Goal: Information Seeking & Learning: Check status

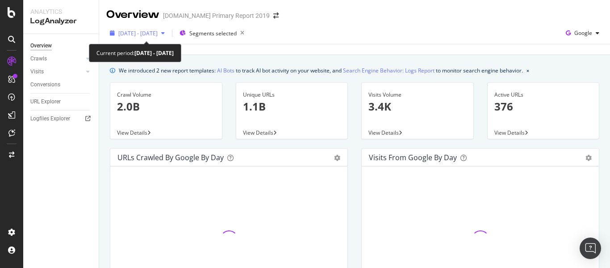
click at [150, 30] on span "[DATE] - [DATE]" at bounding box center [137, 33] width 39 height 8
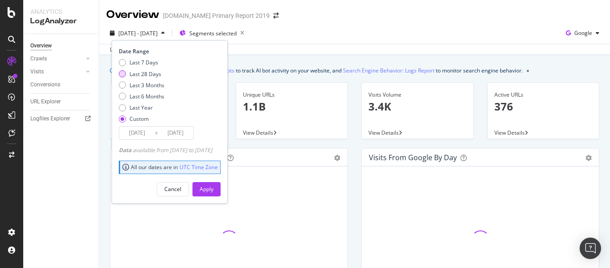
click at [146, 76] on div "Last 28 Days" at bounding box center [146, 74] width 32 height 8
type input "[DATE]"
click at [214, 189] on div "Apply" at bounding box center [207, 189] width 14 height 8
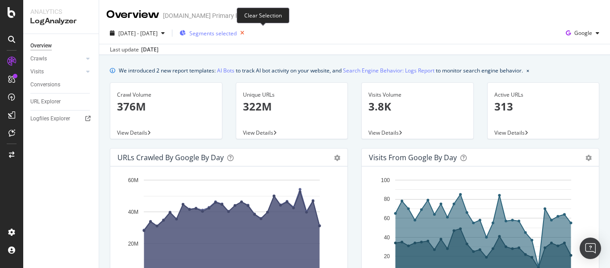
click at [248, 34] on icon "button" at bounding box center [242, 33] width 11 height 13
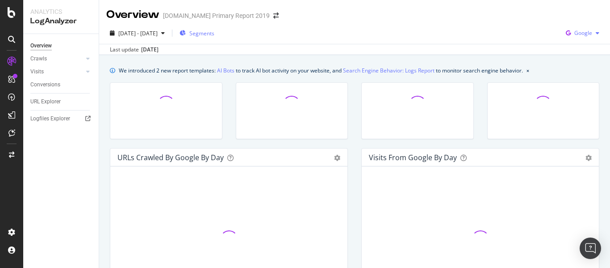
click at [579, 32] on span "Google" at bounding box center [584, 33] width 18 height 8
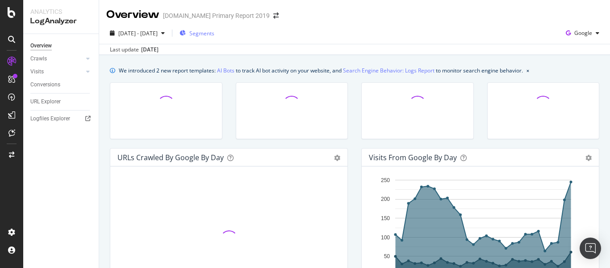
click at [382, 25] on div "[DATE] - [DATE] Segments Google Last update [DATE]" at bounding box center [354, 38] width 511 height 33
click at [214, 35] on span "Segments" at bounding box center [201, 33] width 25 height 8
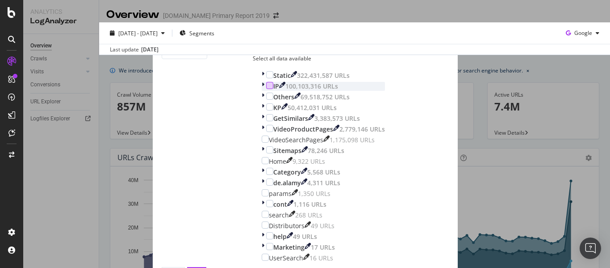
click at [266, 89] on div "modal" at bounding box center [269, 85] width 7 height 7
click at [253, 62] on div "Select all data available" at bounding box center [323, 59] width 141 height 8
click at [254, 62] on div "Unselect all data available" at bounding box center [323, 59] width 141 height 8
click at [253, 62] on div "Select all data available" at bounding box center [323, 59] width 141 height 8
click at [253, 62] on div "Unselect all data available" at bounding box center [323, 59] width 141 height 8
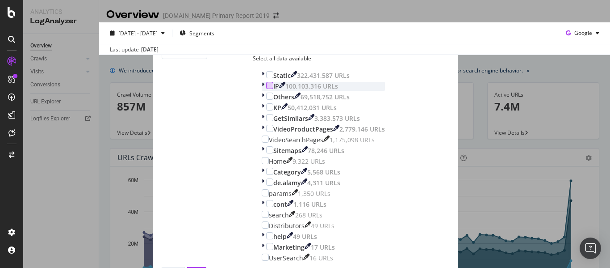
click at [266, 89] on div "modal" at bounding box center [269, 85] width 7 height 7
click at [262, 36] on icon "times" at bounding box center [259, 40] width 5 height 9
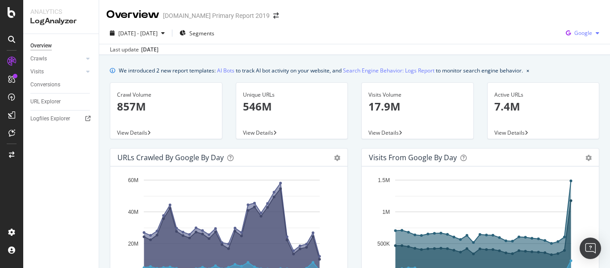
click at [593, 34] on div "button" at bounding box center [597, 32] width 11 height 5
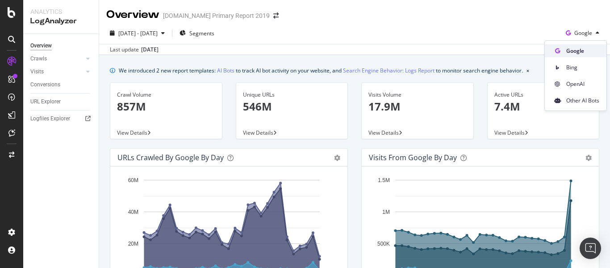
click at [592, 49] on span "Google" at bounding box center [583, 51] width 33 height 8
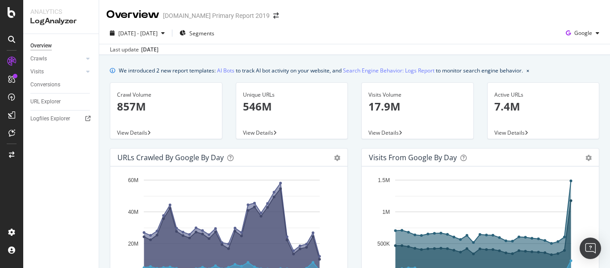
click at [395, 33] on div "[DATE] - [DATE] Segments Google" at bounding box center [354, 35] width 511 height 18
click at [214, 33] on span "Segments" at bounding box center [201, 33] width 25 height 8
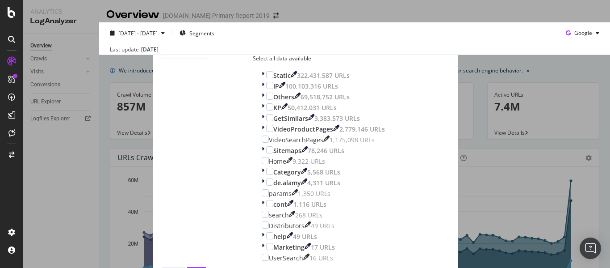
click at [253, 62] on div "Select all data available" at bounding box center [323, 59] width 141 height 8
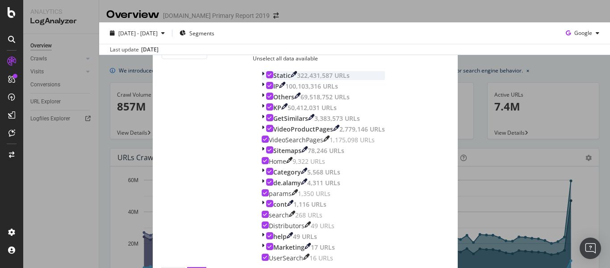
click at [266, 78] on div "modal" at bounding box center [269, 74] width 7 height 7
click at [268, 88] on icon "modal" at bounding box center [270, 85] width 4 height 4
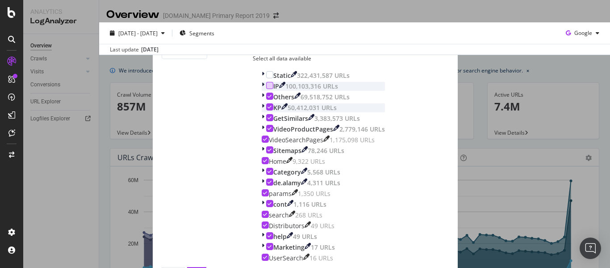
click at [268, 109] on icon "modal" at bounding box center [270, 107] width 4 height 4
click at [204, 267] on div "Apply" at bounding box center [197, 272] width 14 height 8
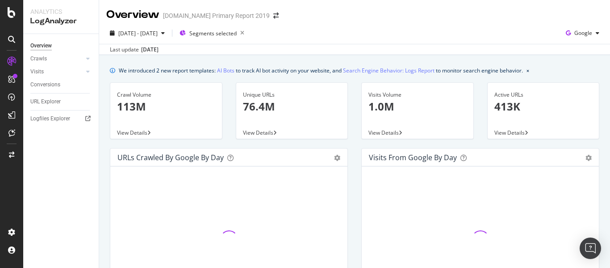
scroll to position [45, 0]
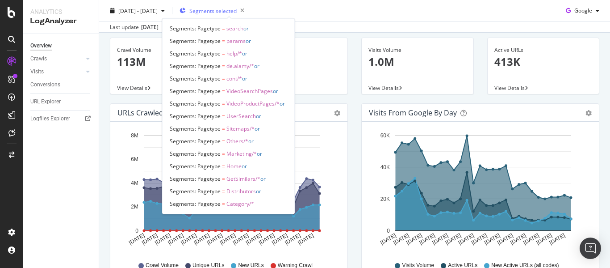
click at [237, 9] on span "Segments selected" at bounding box center [212, 11] width 47 height 8
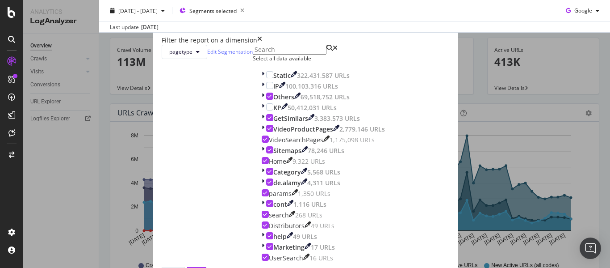
click at [253, 62] on div "Select all data available" at bounding box center [323, 59] width 141 height 8
click at [253, 62] on div "Unselect all data available" at bounding box center [323, 59] width 141 height 8
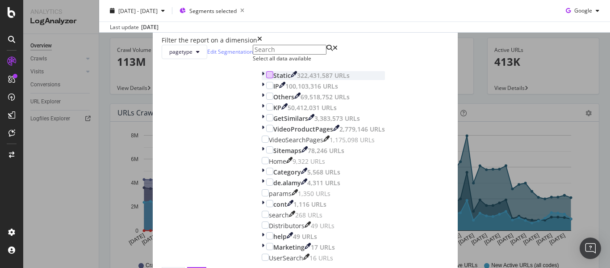
click at [266, 78] on div "modal" at bounding box center [269, 74] width 7 height 7
click at [266, 89] on div "modal" at bounding box center [269, 85] width 7 height 7
click at [266, 110] on div "modal" at bounding box center [269, 106] width 7 height 7
click at [206, 267] on button "Apply" at bounding box center [196, 271] width 19 height 9
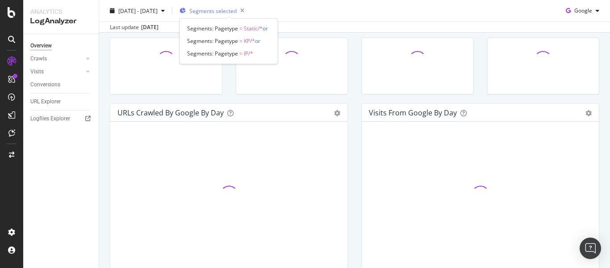
click at [237, 11] on span "Segments selected" at bounding box center [212, 11] width 47 height 8
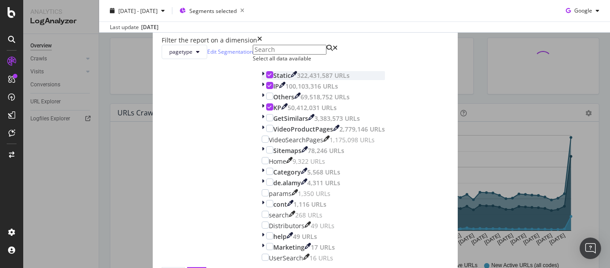
click at [268, 77] on icon "modal" at bounding box center [270, 74] width 4 height 4
click at [204, 267] on div "Apply" at bounding box center [197, 272] width 14 height 8
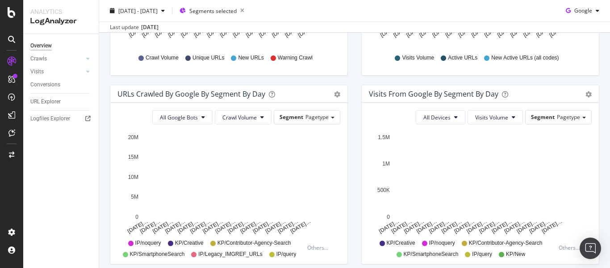
scroll to position [268, 0]
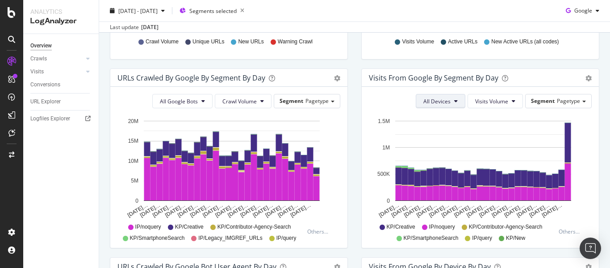
click at [454, 103] on icon at bounding box center [456, 100] width 4 height 5
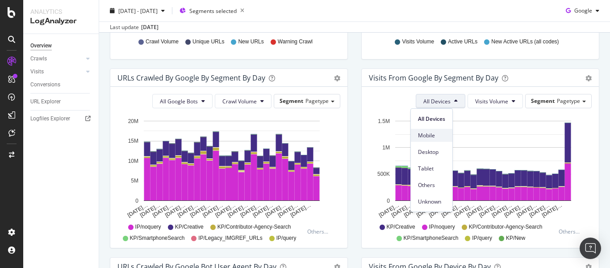
click at [432, 137] on span "Mobile" at bounding box center [431, 135] width 27 height 8
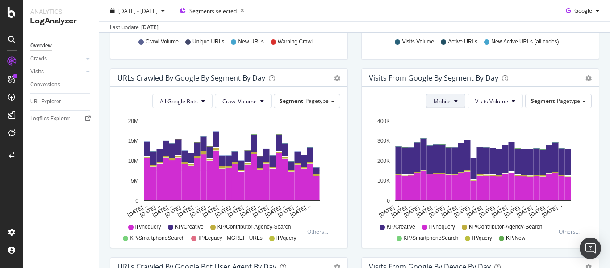
click at [443, 103] on span "Mobile" at bounding box center [442, 101] width 17 height 8
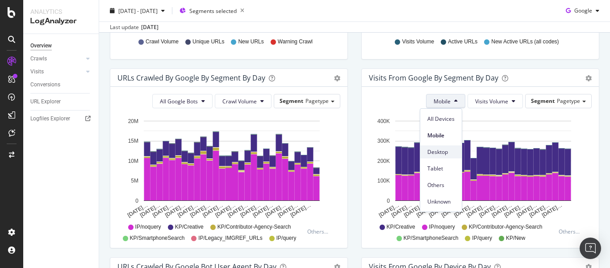
click at [442, 151] on span "Desktop" at bounding box center [441, 152] width 27 height 8
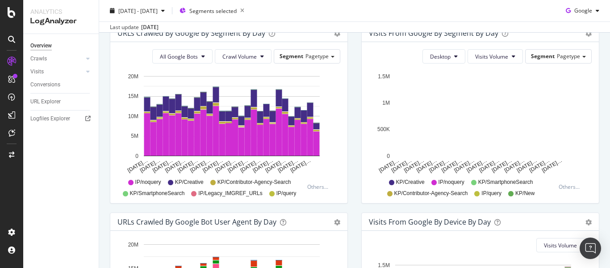
scroll to position [223, 0]
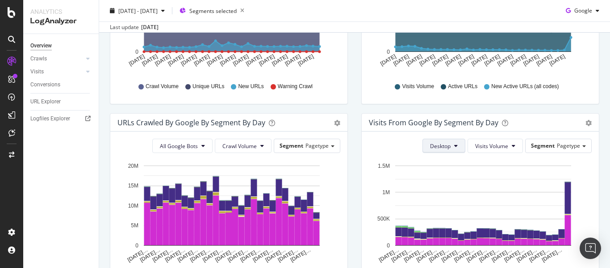
click at [432, 145] on span "Desktop" at bounding box center [440, 146] width 21 height 8
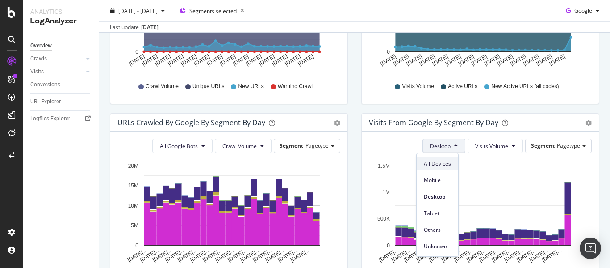
click at [437, 157] on div "All Devices" at bounding box center [438, 163] width 42 height 13
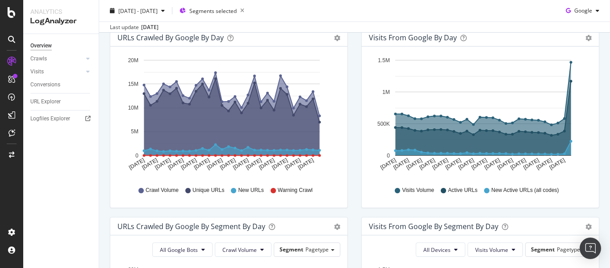
scroll to position [0, 0]
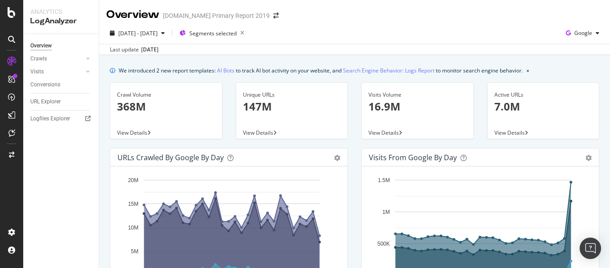
click at [466, 9] on div "Overview [DOMAIN_NAME] Primary Report 2019" at bounding box center [354, 11] width 511 height 22
click at [442, 36] on div "[DATE] - [DATE] Segments selected Google" at bounding box center [354, 35] width 511 height 18
click at [500, 29] on div "[DATE] - [DATE] Segments selected Google" at bounding box center [354, 35] width 511 height 18
click at [521, 21] on div "Overview [DOMAIN_NAME] Primary Report 2019" at bounding box center [354, 11] width 511 height 22
click at [575, 33] on span "Google" at bounding box center [584, 33] width 18 height 8
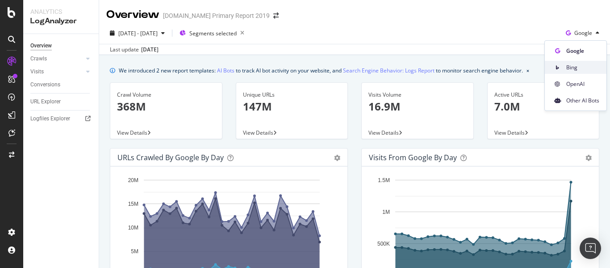
click at [581, 71] on div "Bing" at bounding box center [576, 67] width 62 height 13
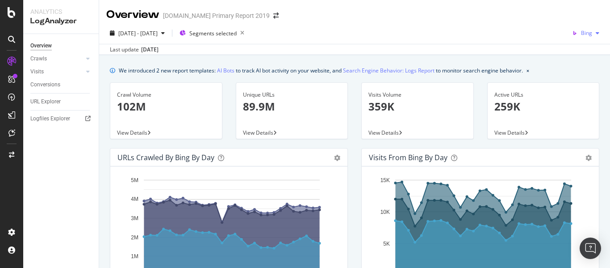
click at [596, 34] on icon "button" at bounding box center [598, 32] width 4 height 5
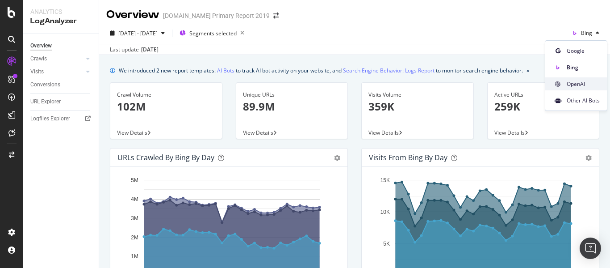
click at [581, 85] on span "OpenAI" at bounding box center [583, 84] width 33 height 8
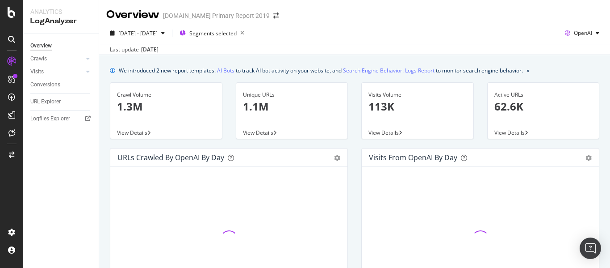
click at [457, 31] on div "[DATE] - [DATE] Segments selected OpenAI" at bounding box center [354, 35] width 511 height 18
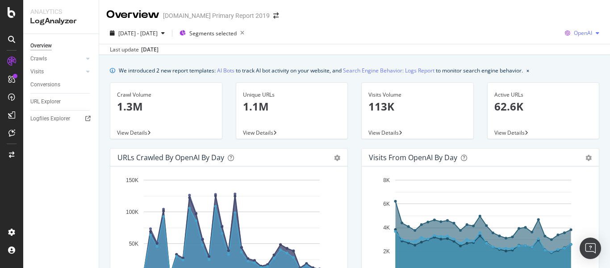
click at [579, 33] on span "OpenAI" at bounding box center [583, 33] width 18 height 8
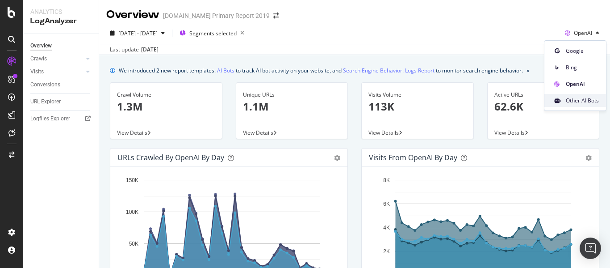
click at [592, 98] on span "Other AI Bots" at bounding box center [582, 101] width 33 height 8
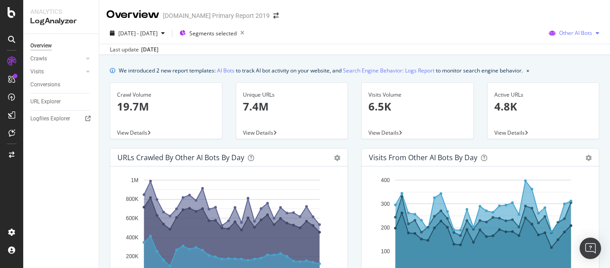
click at [570, 34] on span "Other AI Bots" at bounding box center [575, 33] width 33 height 8
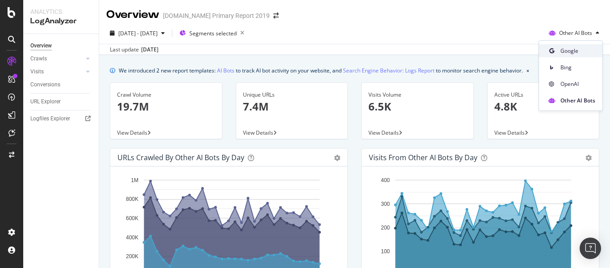
click at [570, 48] on span "Google" at bounding box center [578, 51] width 35 height 8
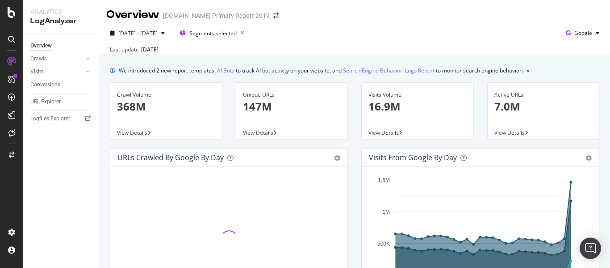
click at [398, 12] on div "Overview [DOMAIN_NAME] Primary Report 2019" at bounding box center [354, 11] width 511 height 22
